Goal: Find specific page/section: Find specific page/section

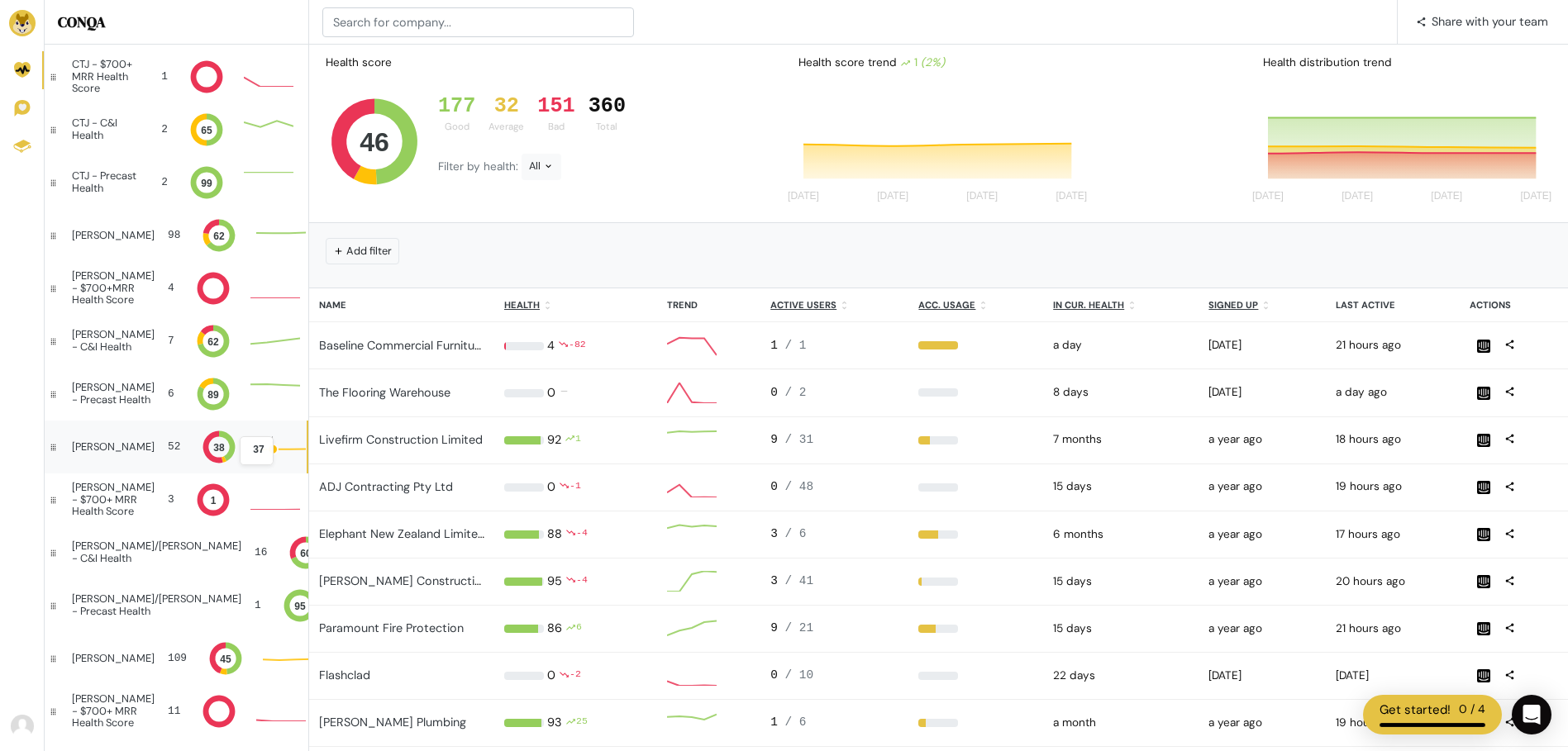
click at [256, 453] on icon at bounding box center [281, 446] width 49 height 21
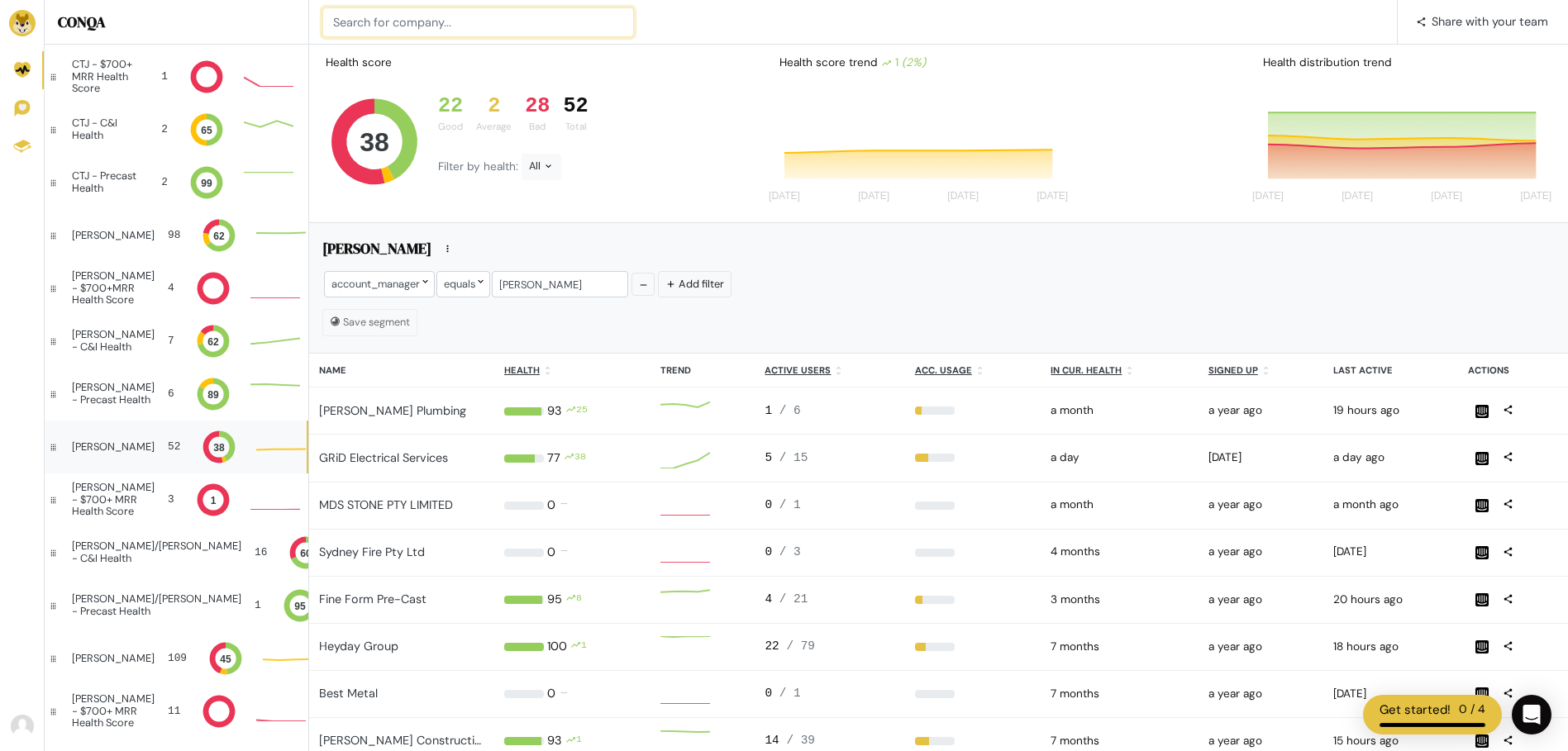
click at [456, 27] on input at bounding box center [478, 22] width 312 height 30
type input "BRL Contracting"
click at [456, 23] on input at bounding box center [478, 22] width 312 height 30
type input "BRL"
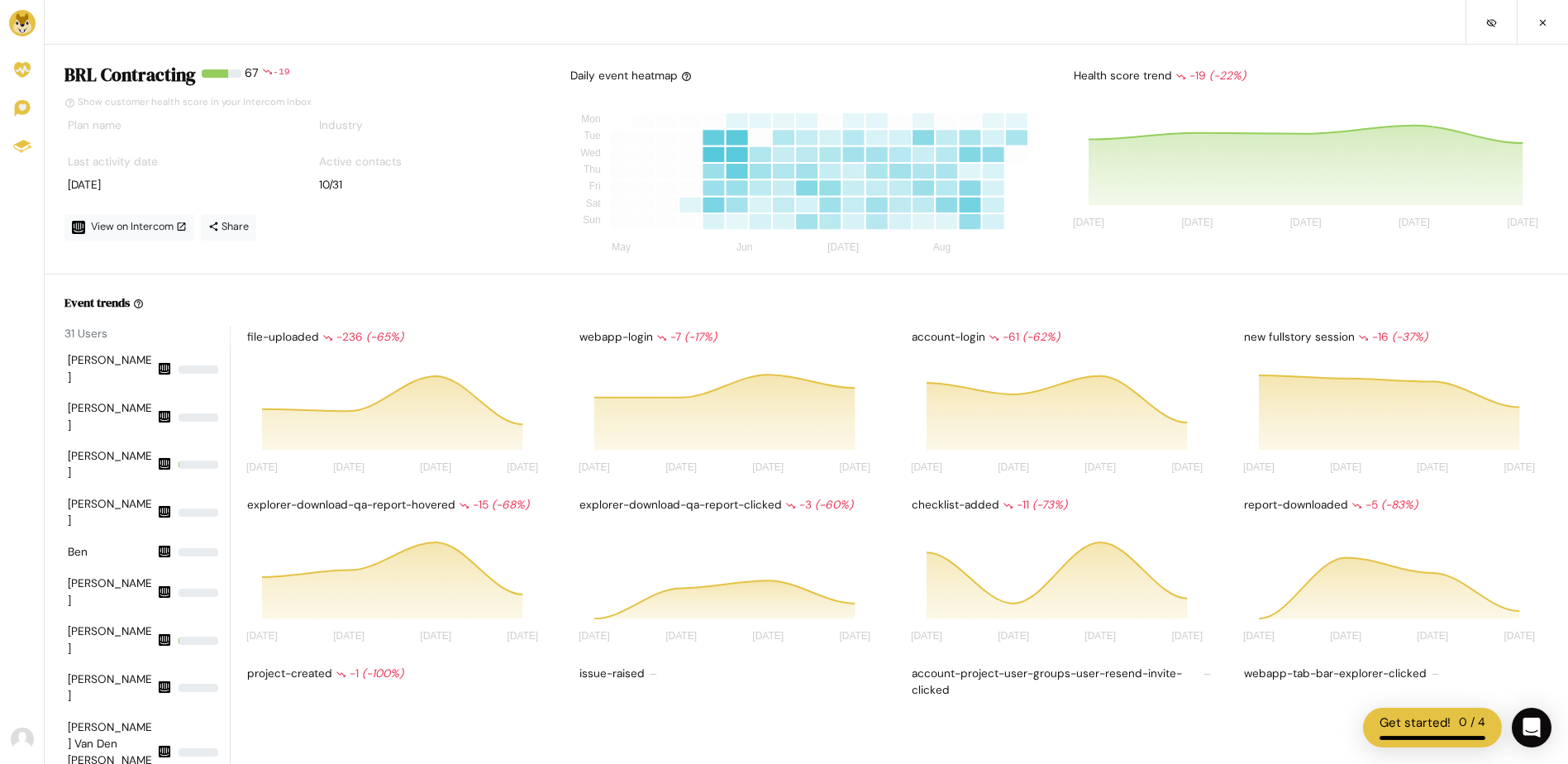
scroll to position [133, 293]
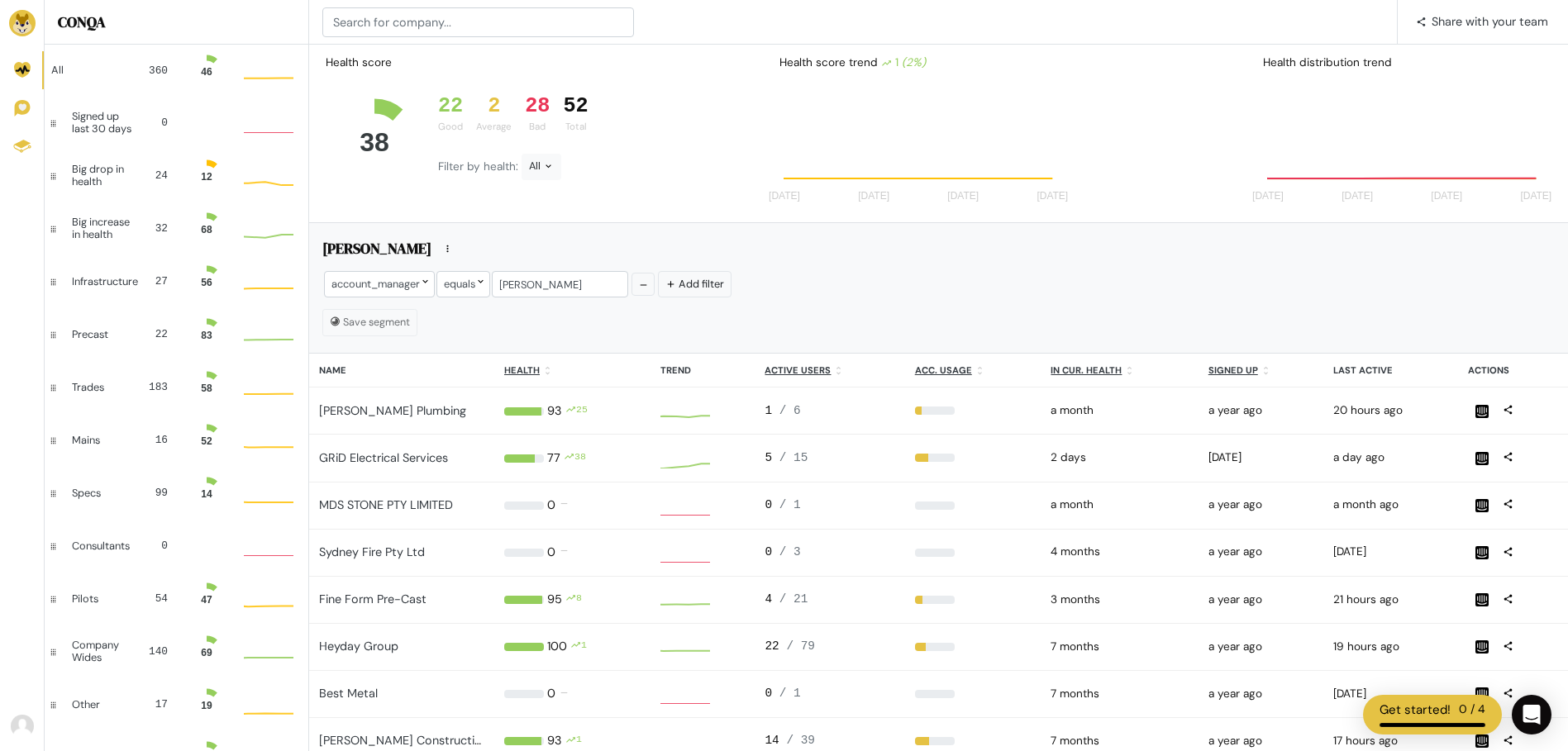
scroll to position [33, 38]
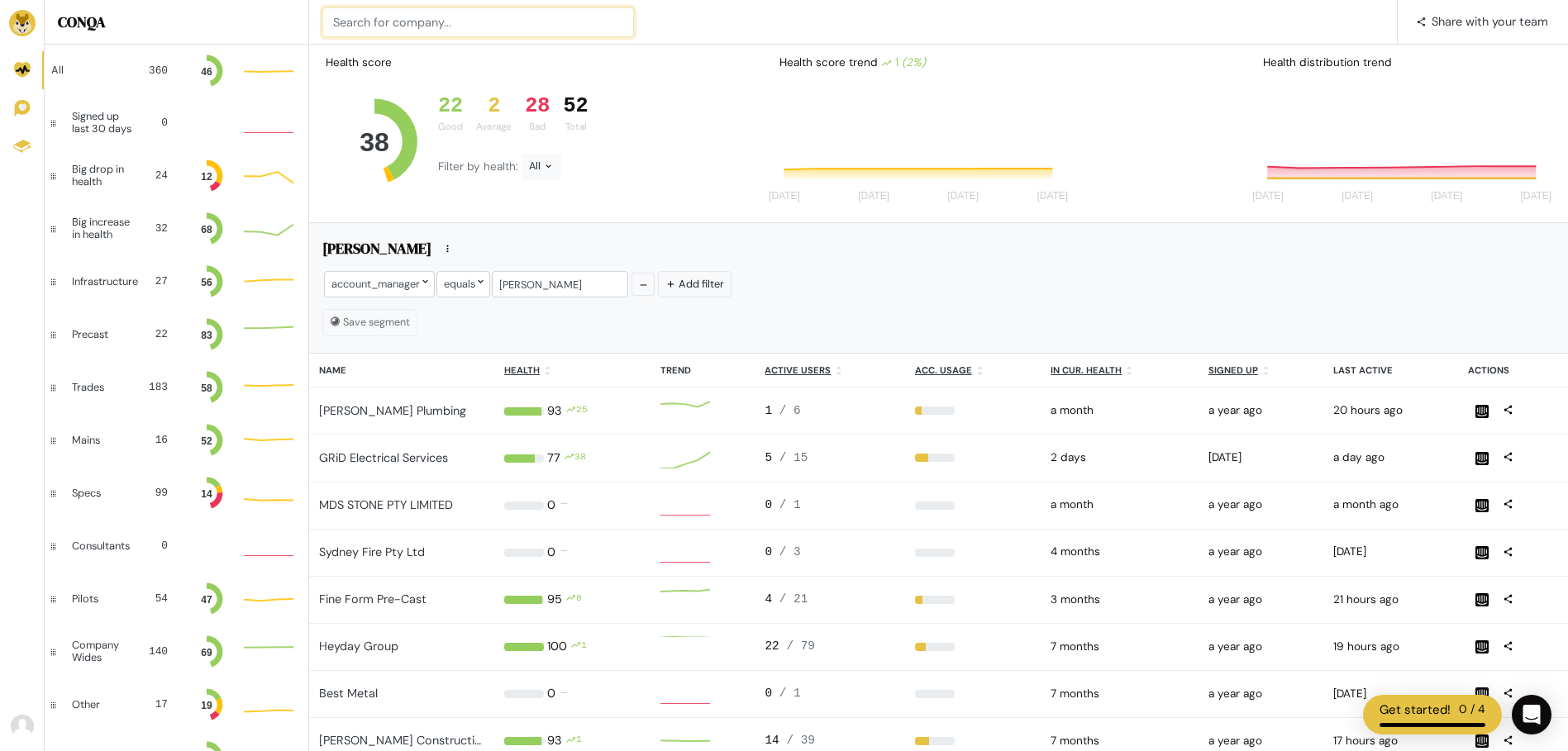
click at [409, 18] on input at bounding box center [478, 22] width 312 height 30
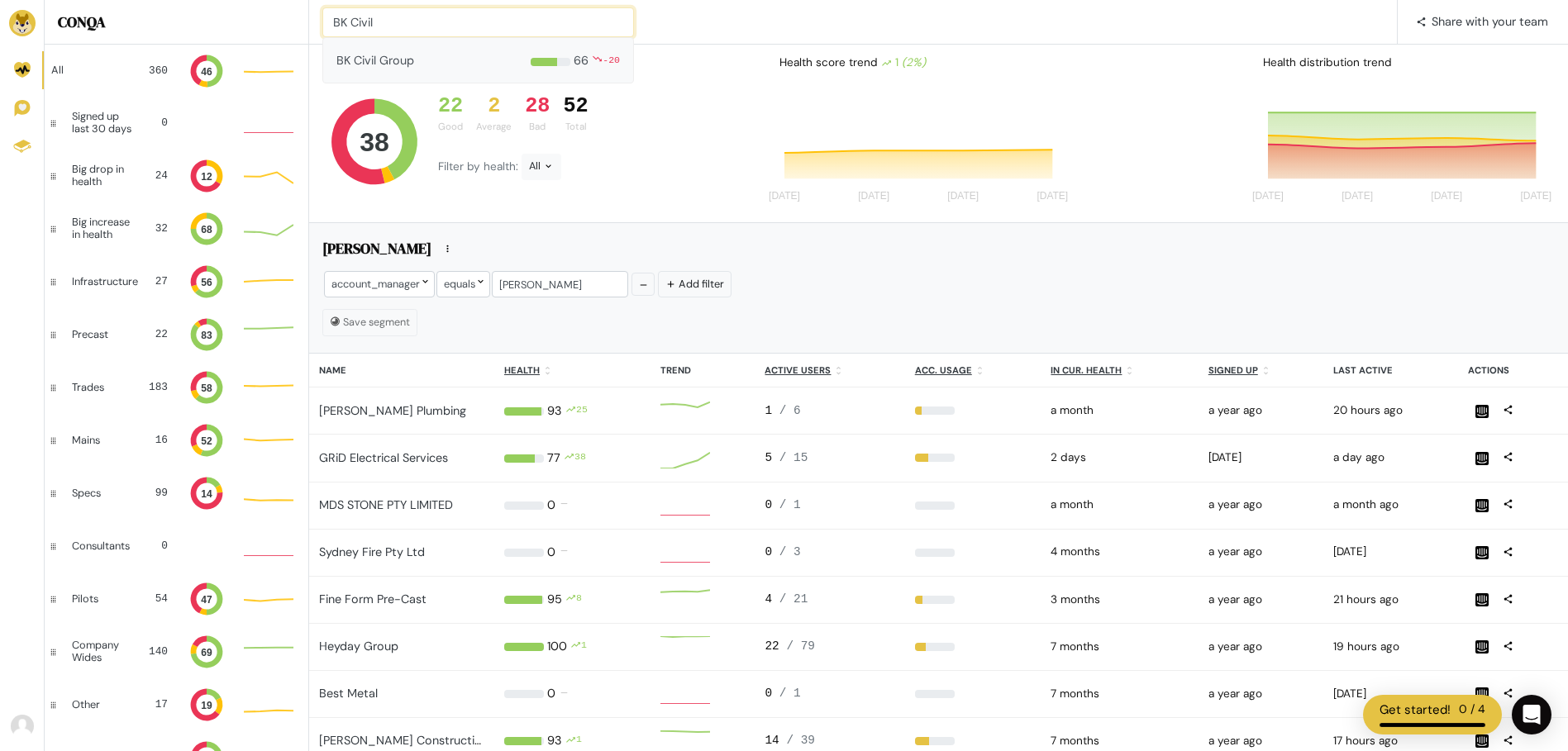
type input "BK Civil"
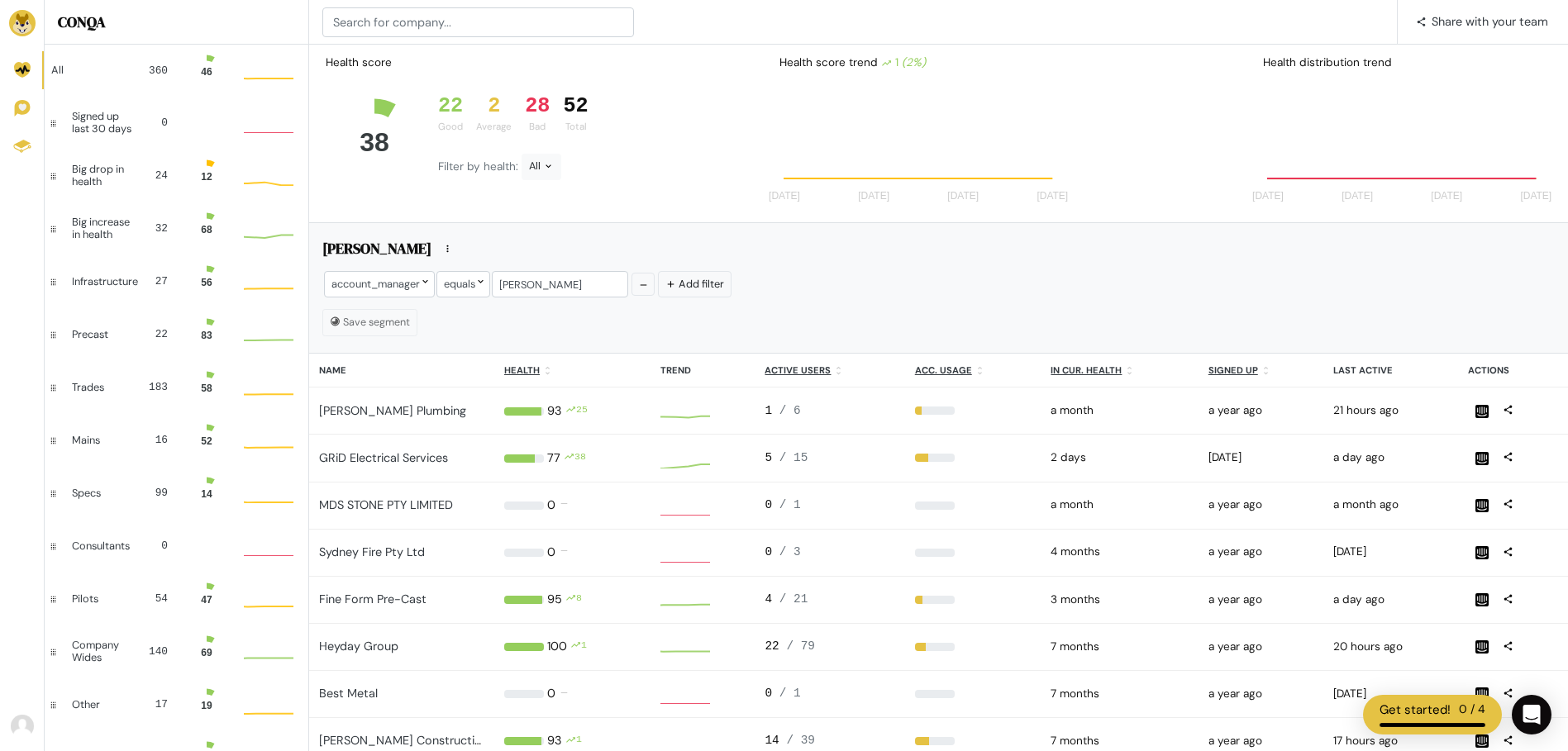
scroll to position [33, 38]
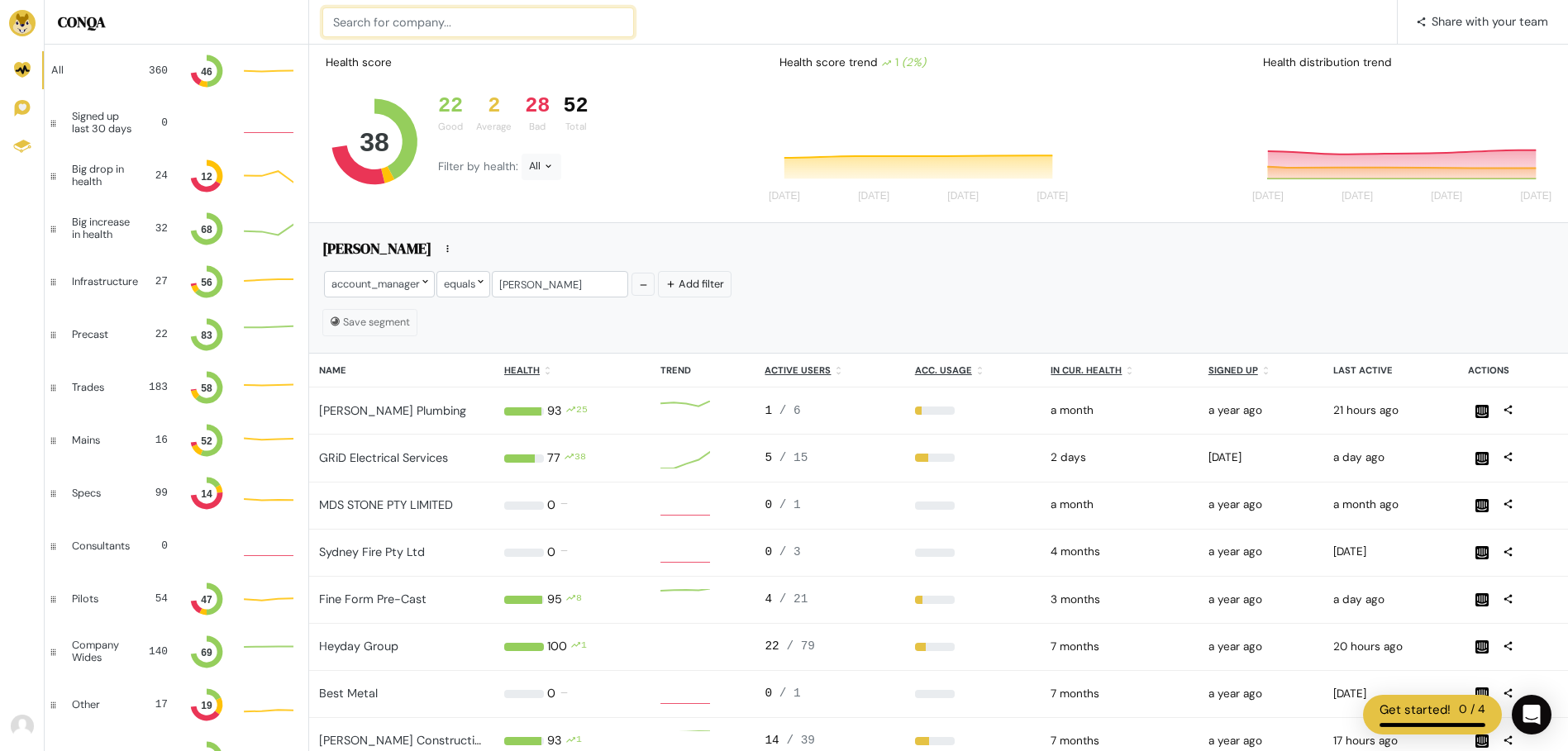
click at [405, 10] on input at bounding box center [478, 22] width 312 height 30
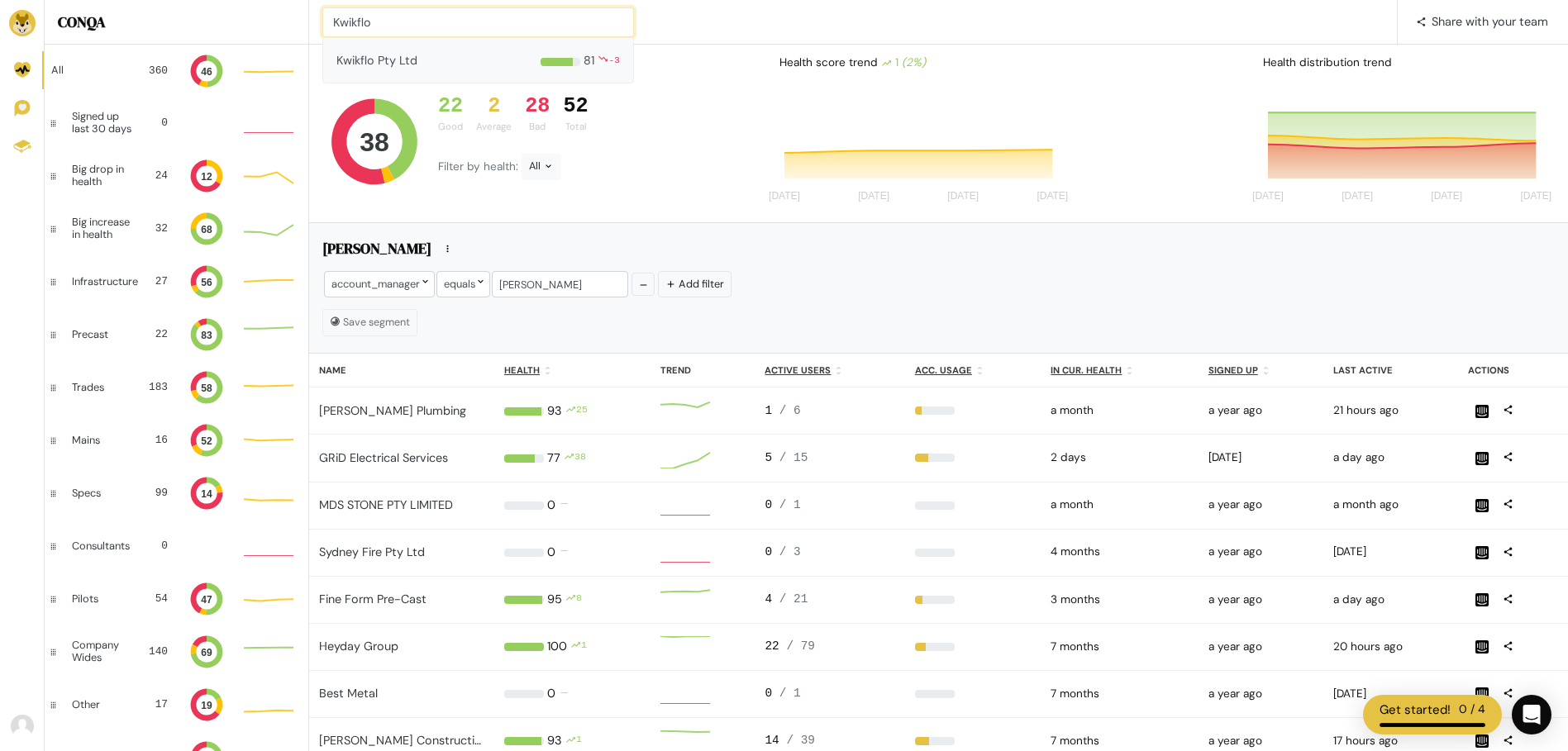
type input "Kwikflo"
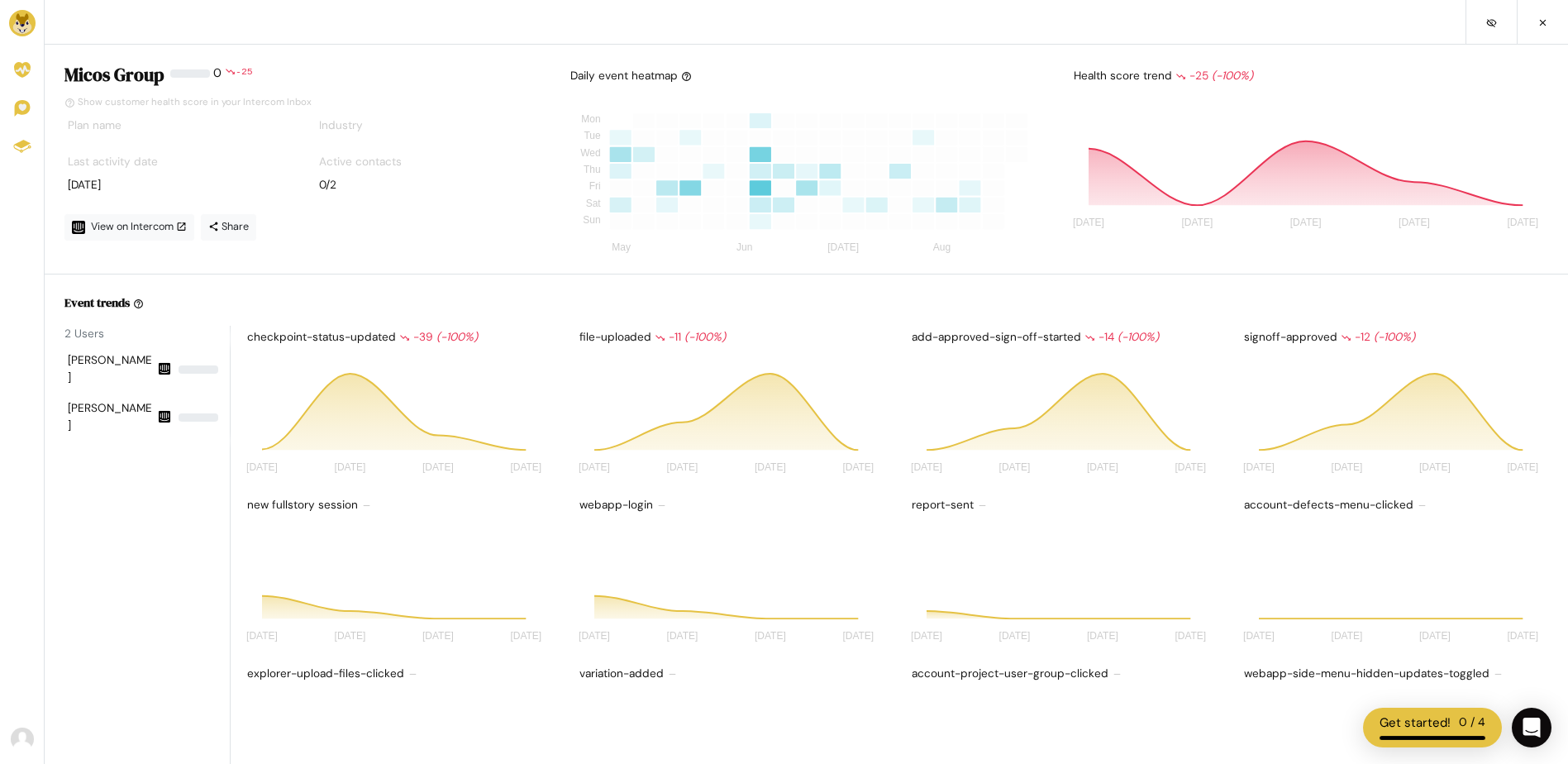
drag, startPoint x: 540, startPoint y: 493, endPoint x: 452, endPoint y: 576, distance: 121.0
drag, startPoint x: 452, startPoint y: 576, endPoint x: 157, endPoint y: 570, distance: 295.1
